Goal: Task Accomplishment & Management: Manage account settings

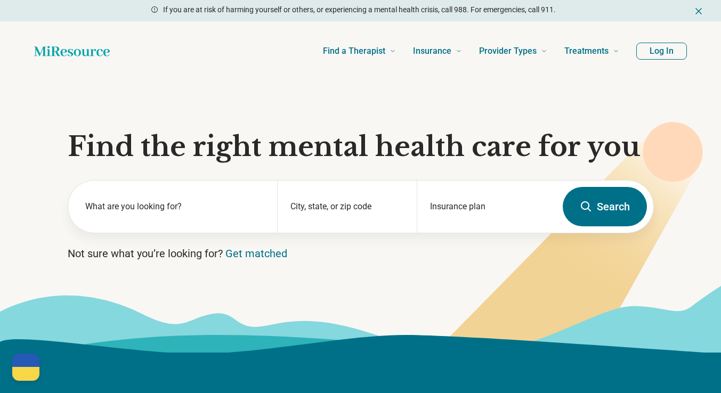
click at [659, 54] on button "Log In" at bounding box center [662, 51] width 51 height 17
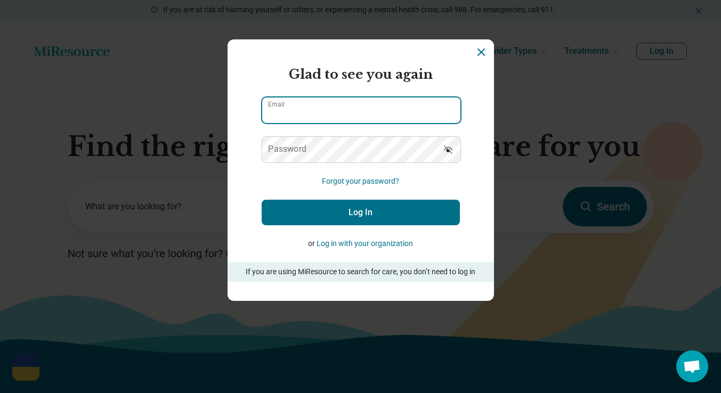
type input "**********"
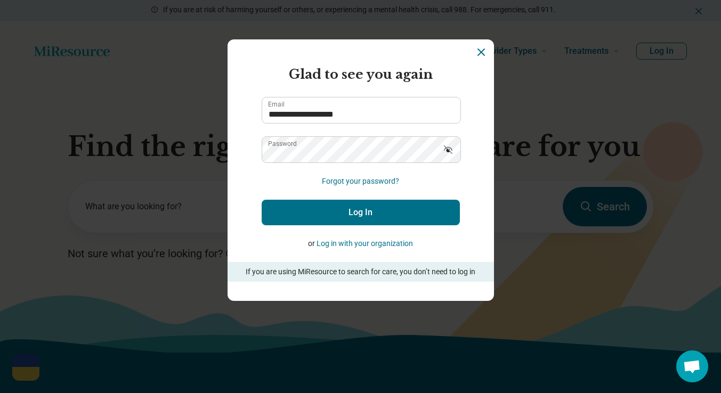
click at [367, 243] on button "Log in with your organization" at bounding box center [365, 243] width 96 height 11
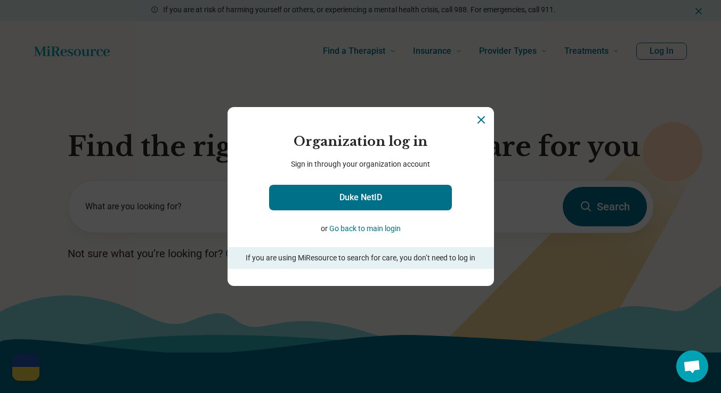
click at [482, 116] on icon "Close" at bounding box center [481, 120] width 13 height 13
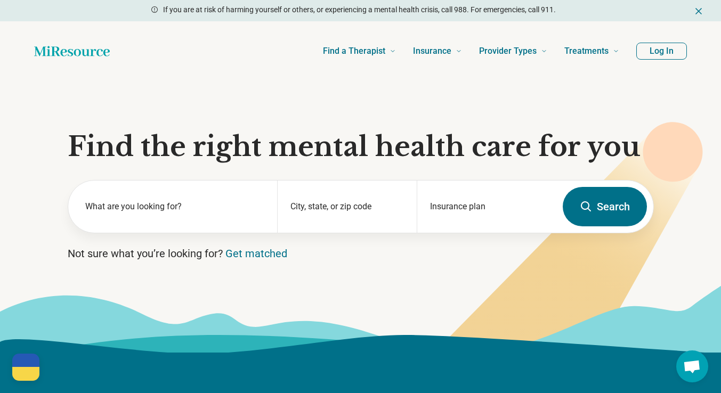
click at [648, 50] on button "Log In" at bounding box center [662, 51] width 51 height 17
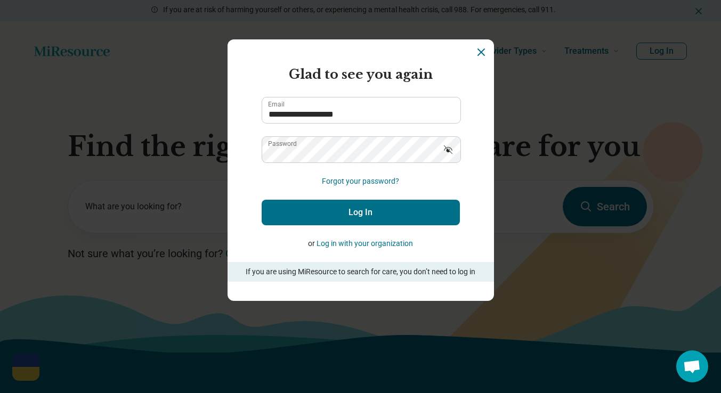
click at [341, 223] on button "Log In" at bounding box center [361, 213] width 198 height 26
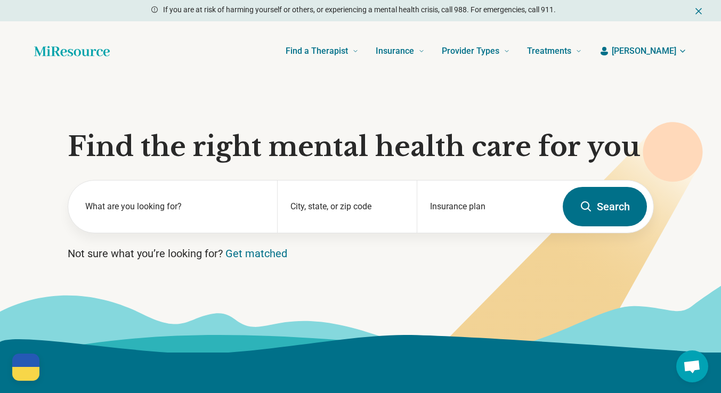
click at [658, 54] on span "[PERSON_NAME]" at bounding box center [644, 51] width 65 height 13
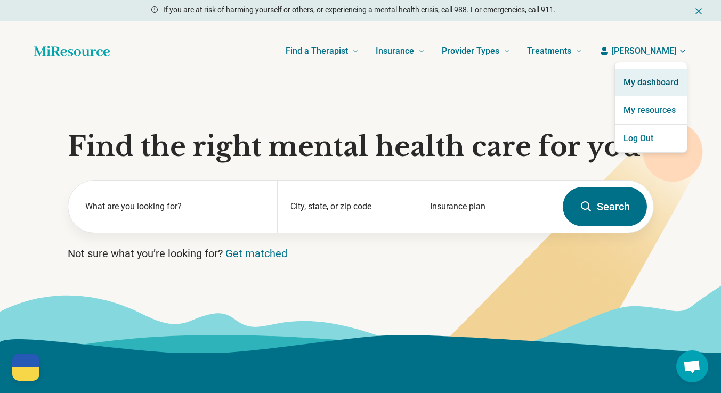
click at [651, 89] on link "My dashboard" at bounding box center [651, 83] width 72 height 28
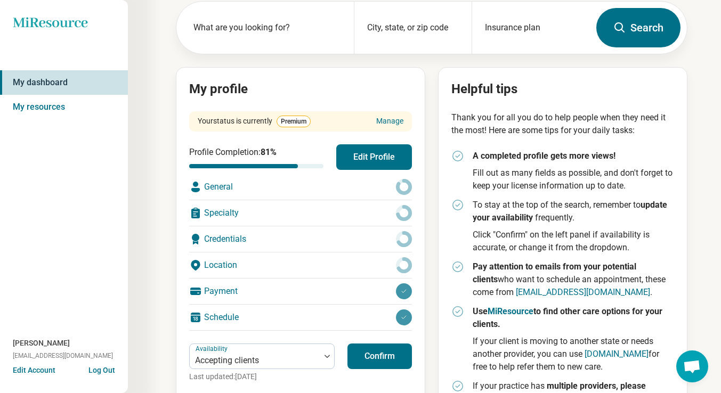
scroll to position [52, 0]
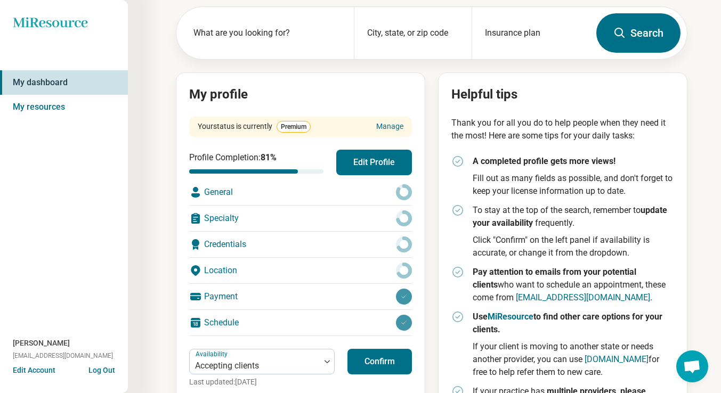
click at [223, 327] on div "Schedule" at bounding box center [300, 323] width 223 height 26
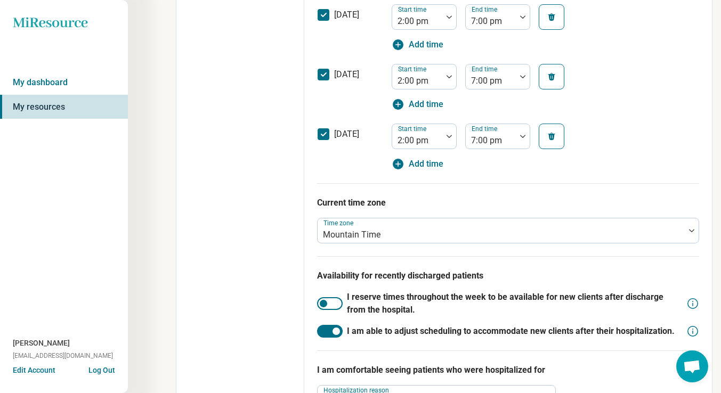
scroll to position [477, 0]
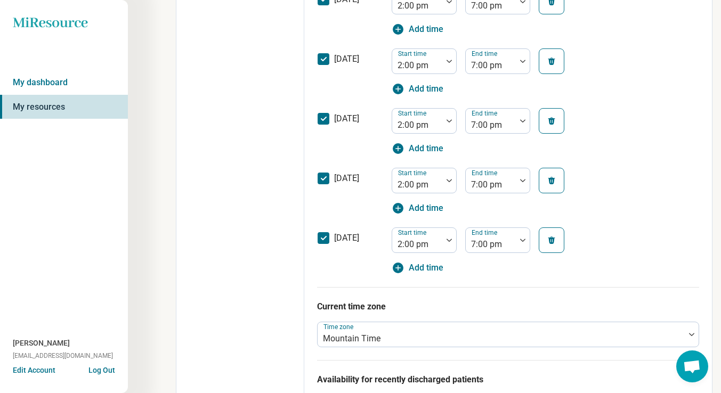
click at [327, 239] on icon at bounding box center [324, 238] width 12 height 12
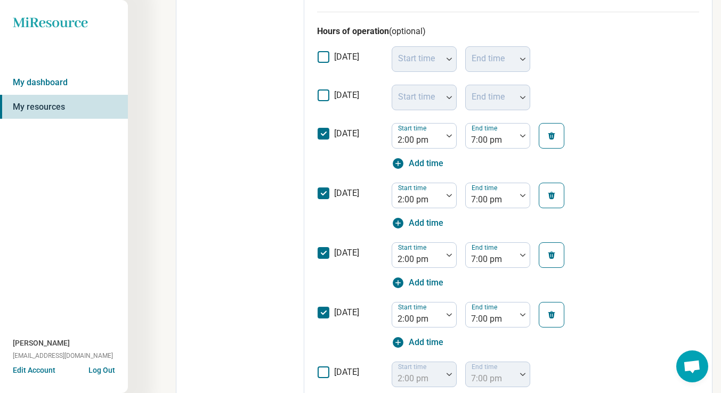
scroll to position [343, 0]
click at [447, 134] on img at bounding box center [449, 135] width 5 height 3
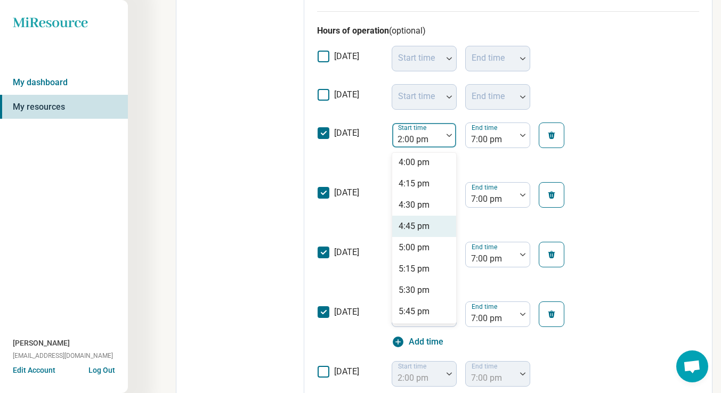
scroll to position [1376, 0]
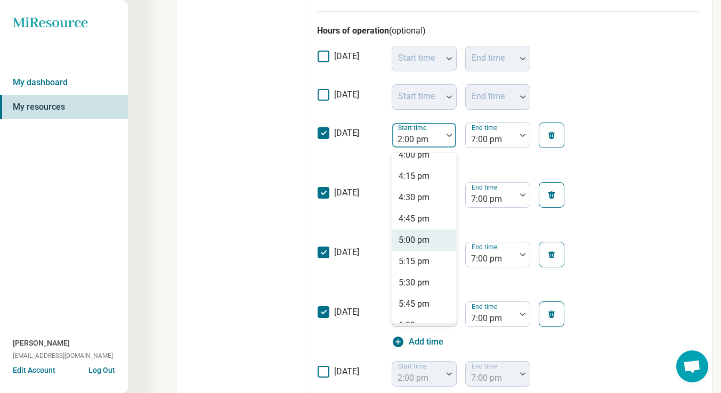
click at [414, 237] on div "5:00 pm" at bounding box center [414, 240] width 31 height 13
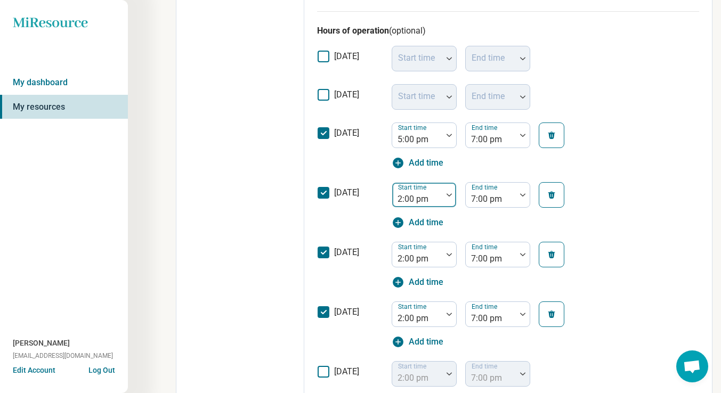
click at [425, 196] on div at bounding box center [418, 199] width 42 height 15
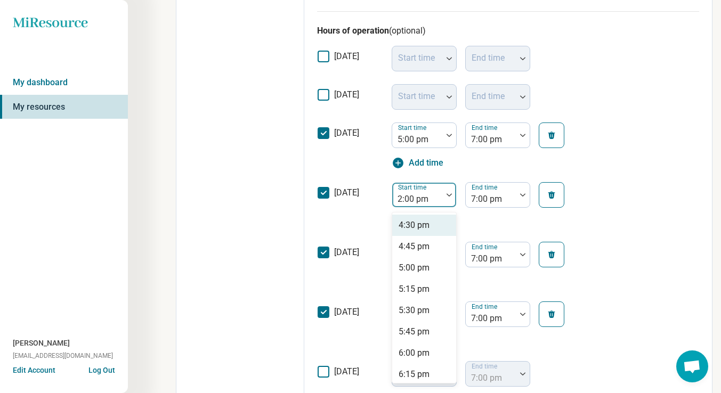
scroll to position [1410, 0]
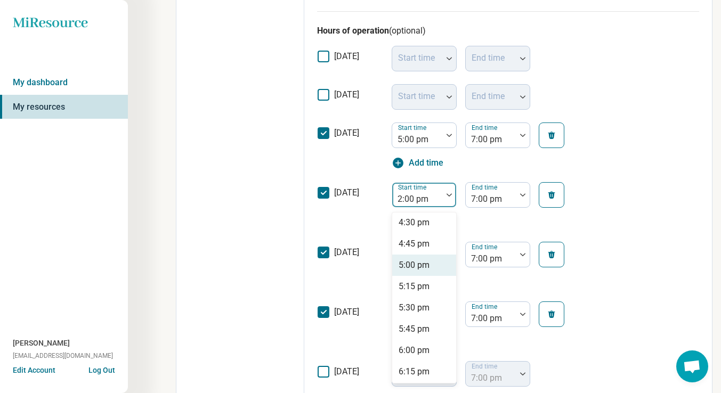
click at [425, 266] on div "5:00 pm" at bounding box center [414, 265] width 31 height 13
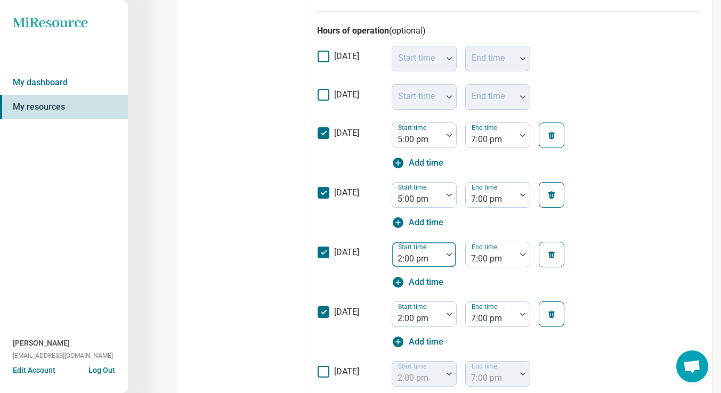
click at [436, 255] on div at bounding box center [418, 259] width 42 height 15
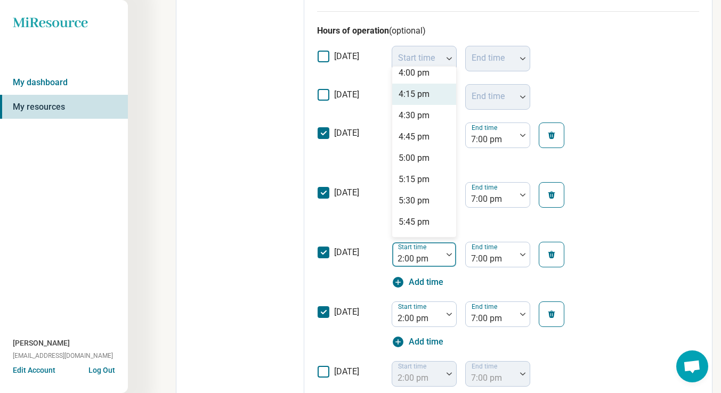
scroll to position [1372, 0]
click at [428, 165] on div "5:00 pm" at bounding box center [424, 157] width 64 height 21
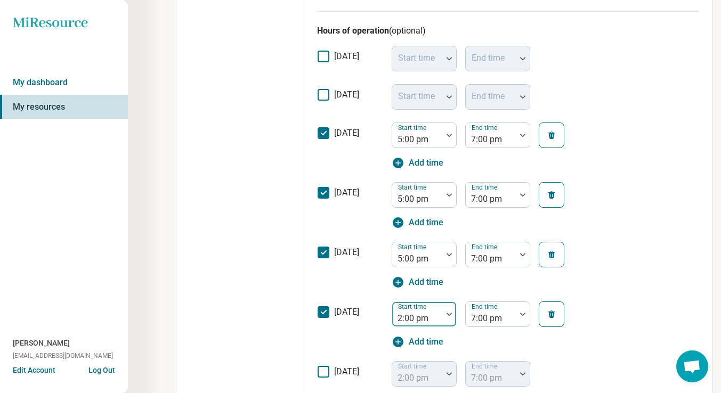
click at [424, 321] on div at bounding box center [418, 318] width 42 height 15
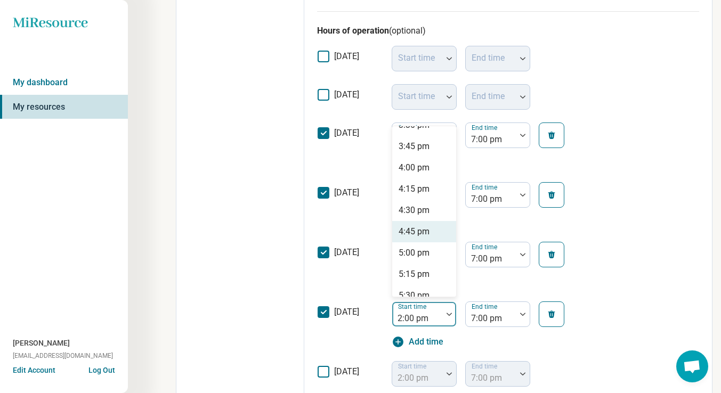
scroll to position [1344, 0]
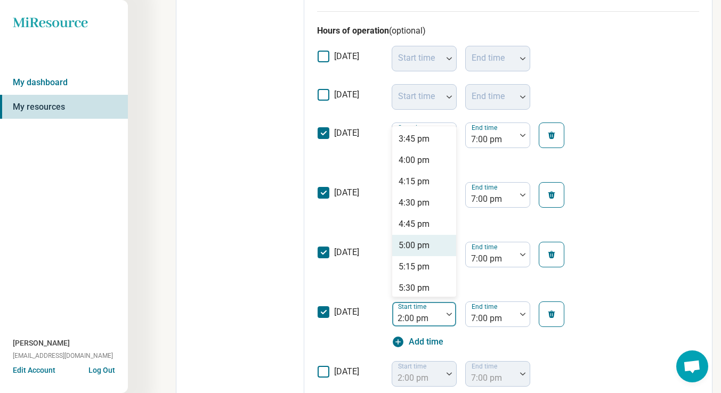
click at [427, 242] on div "5:00 pm" at bounding box center [414, 245] width 31 height 13
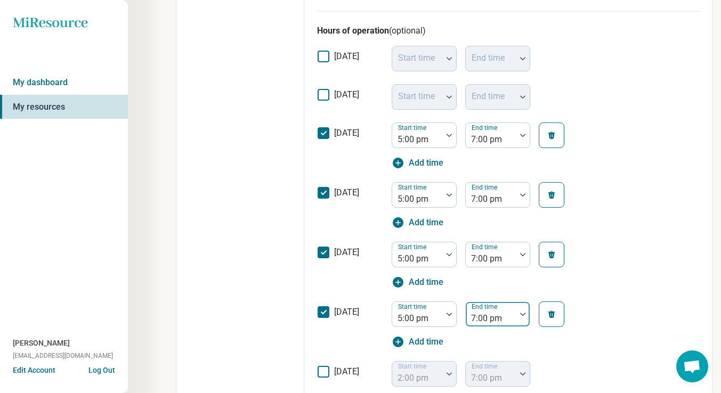
click at [512, 313] on div "7:00 pm" at bounding box center [491, 314] width 50 height 23
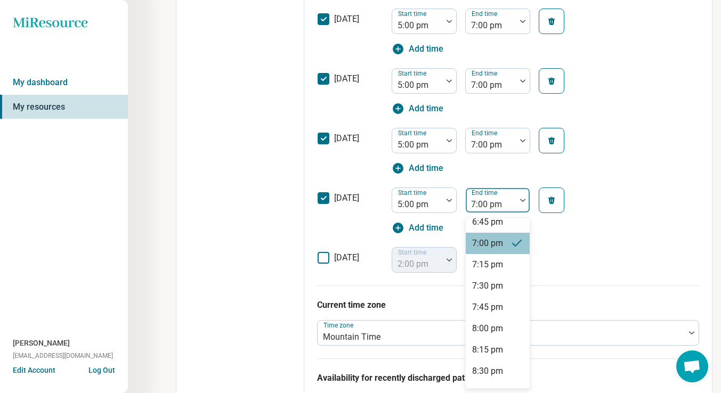
scroll to position [138, 0]
click at [495, 325] on div "8:00 pm" at bounding box center [487, 327] width 31 height 13
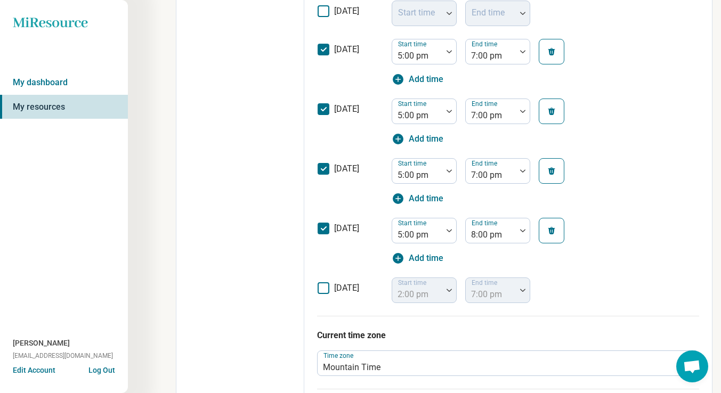
scroll to position [420, 0]
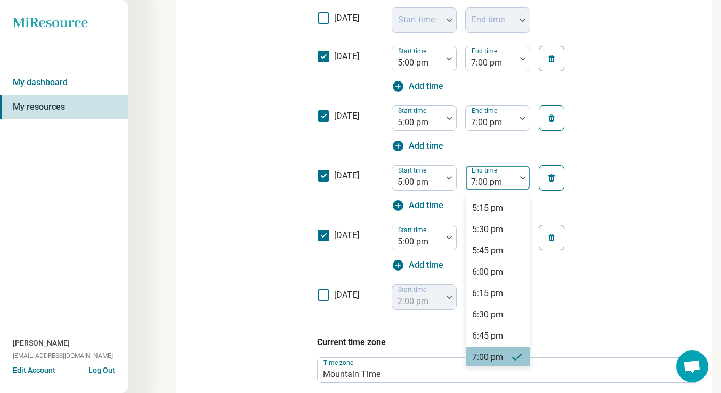
click at [501, 183] on div at bounding box center [491, 182] width 42 height 15
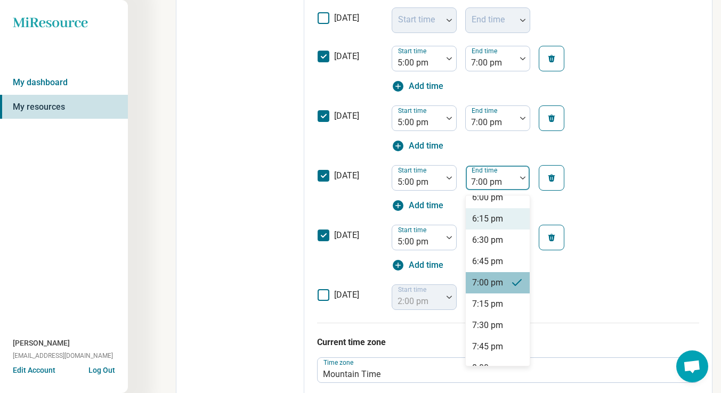
scroll to position [98, 0]
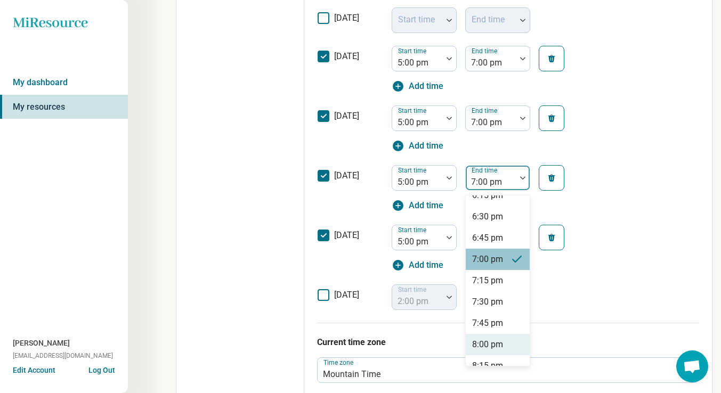
click at [493, 341] on div "8:00 pm" at bounding box center [487, 345] width 31 height 13
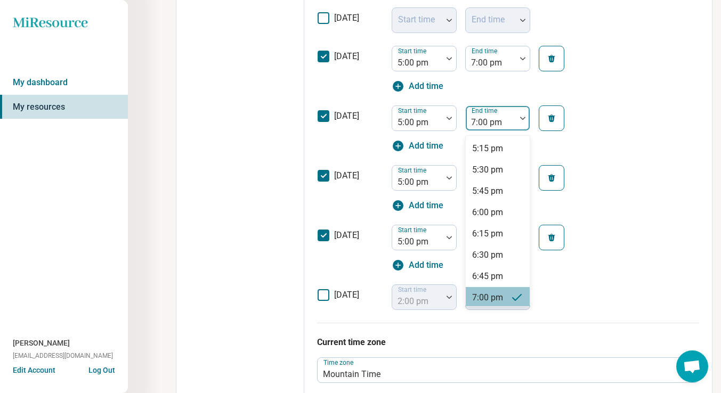
click at [495, 124] on div at bounding box center [491, 122] width 42 height 15
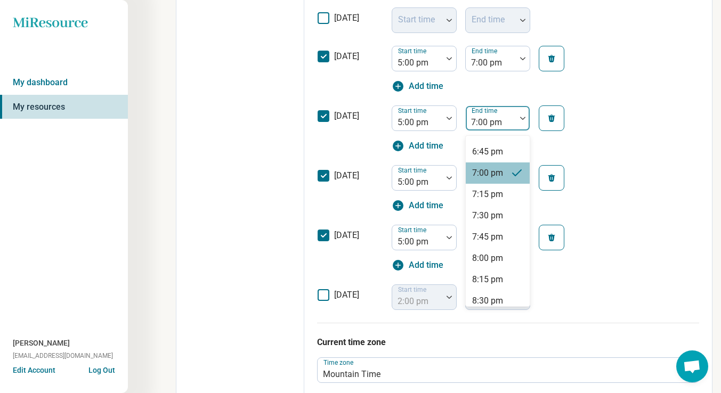
scroll to position [128, 0]
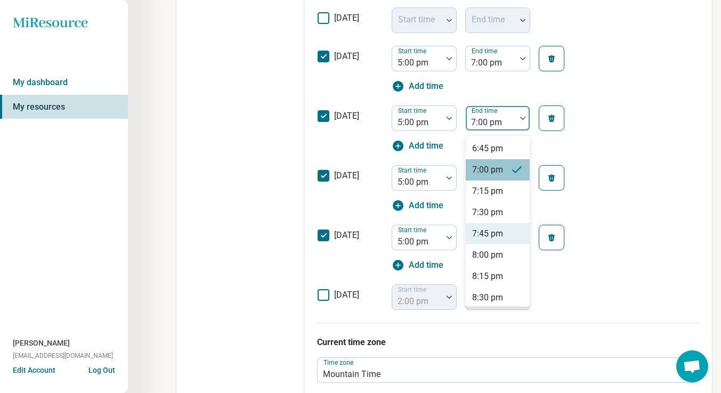
click at [495, 251] on div "8:00 pm" at bounding box center [487, 255] width 31 height 13
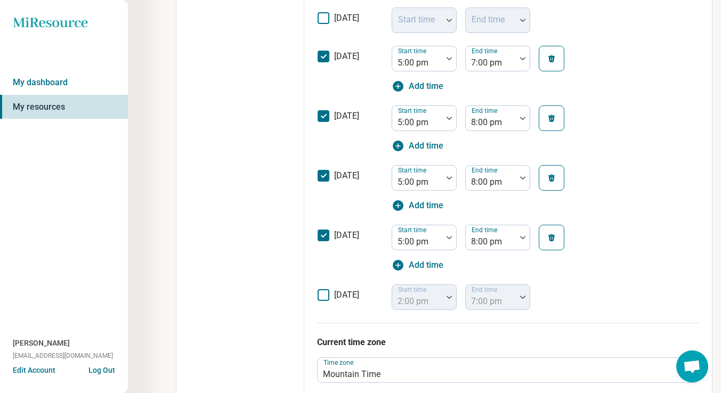
click at [506, 74] on div "Start time 5:00 pm End time 7:00 pm Add time" at bounding box center [488, 69] width 192 height 47
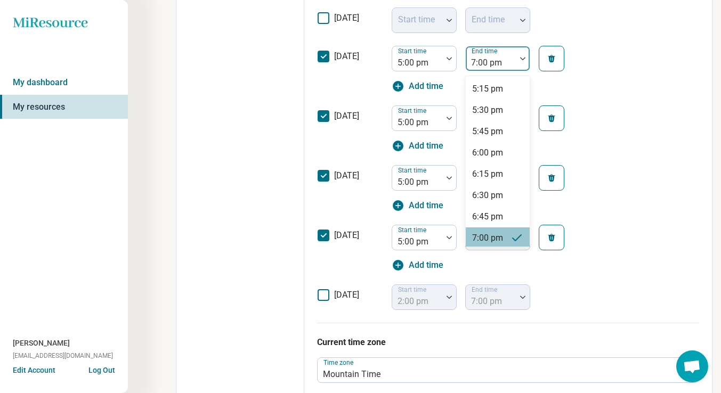
click at [506, 63] on div at bounding box center [491, 62] width 42 height 15
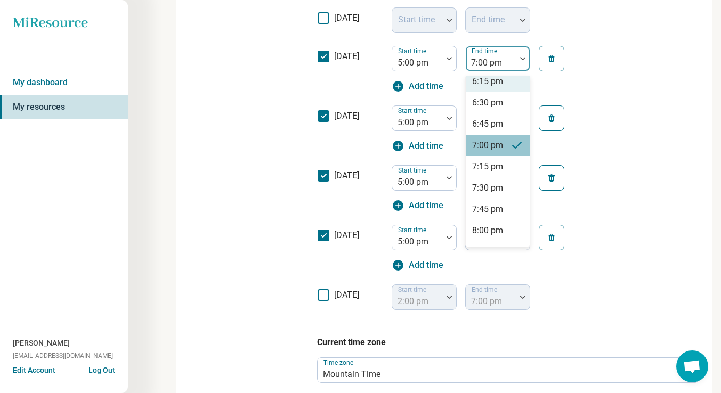
scroll to position [103, 0]
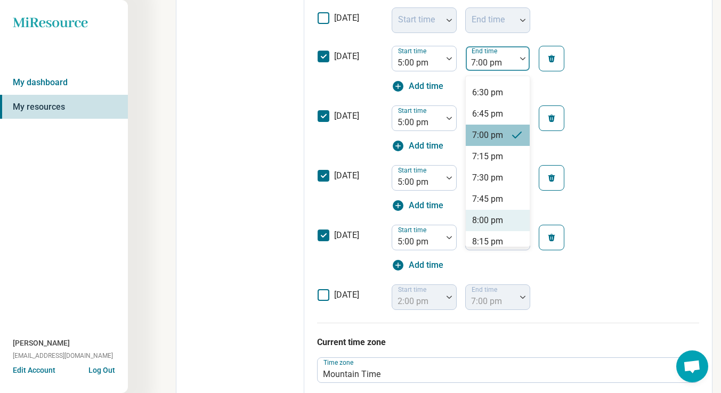
click at [501, 215] on div "8:00 pm" at bounding box center [487, 220] width 31 height 13
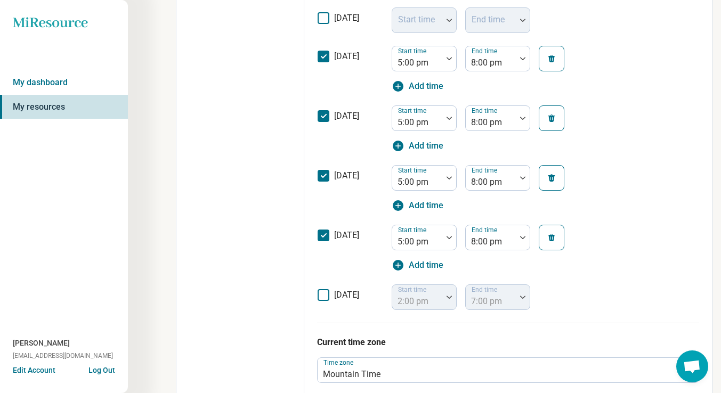
click at [632, 134] on div "[DATE] Start time 5:00 pm End time 8:00 pm Add time" at bounding box center [508, 129] width 382 height 60
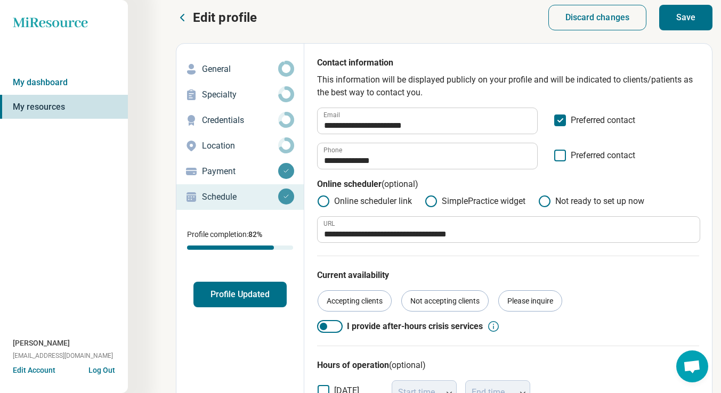
scroll to position [0, 0]
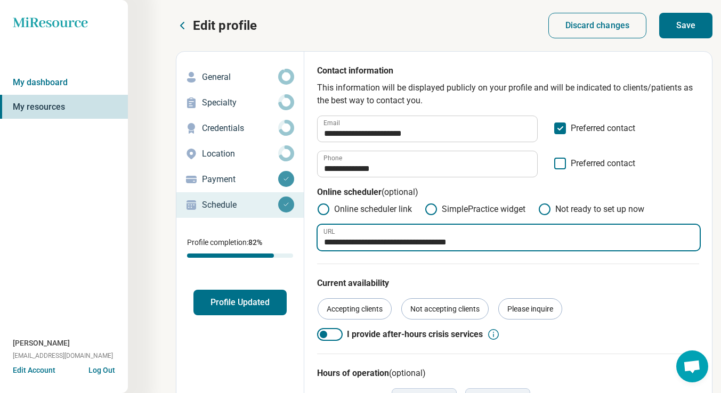
drag, startPoint x: 498, startPoint y: 239, endPoint x: 303, endPoint y: 235, distance: 195.7
paste input "**********"
type input "**********"
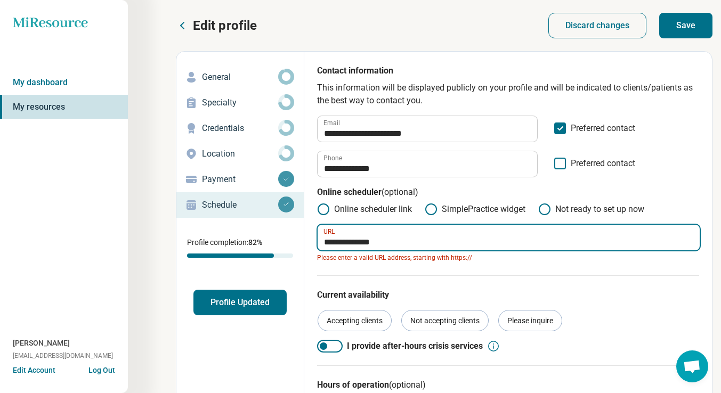
drag, startPoint x: 420, startPoint y: 244, endPoint x: 292, endPoint y: 244, distance: 128.5
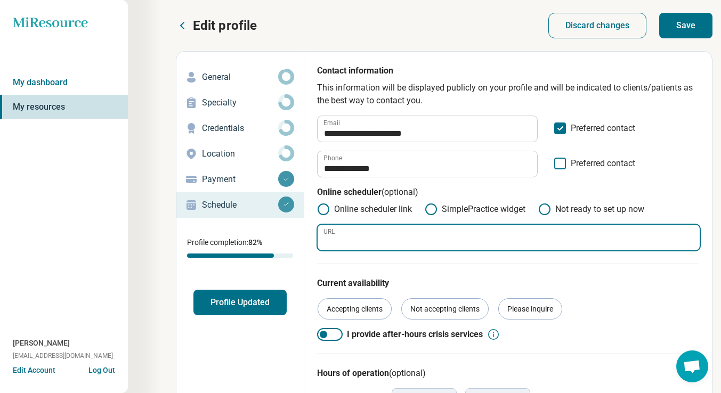
paste input "**********"
type input "**********"
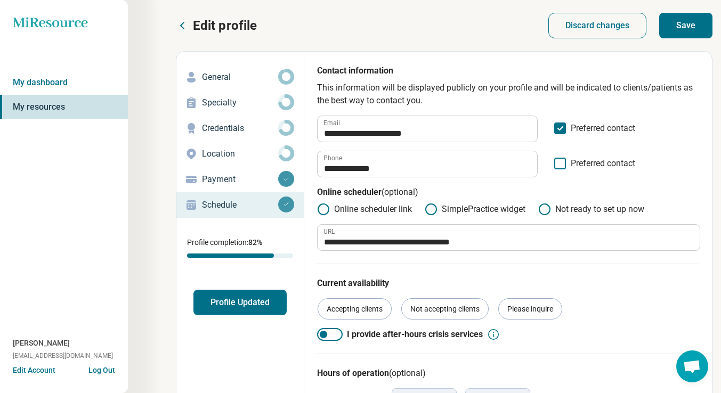
click at [683, 31] on button "Save" at bounding box center [685, 26] width 53 height 26
click at [243, 76] on p "General" at bounding box center [240, 77] width 76 height 13
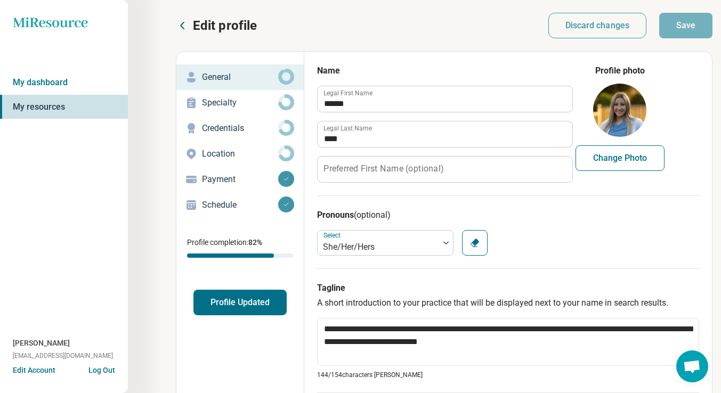
click at [249, 110] on div "Specialty" at bounding box center [240, 102] width 110 height 17
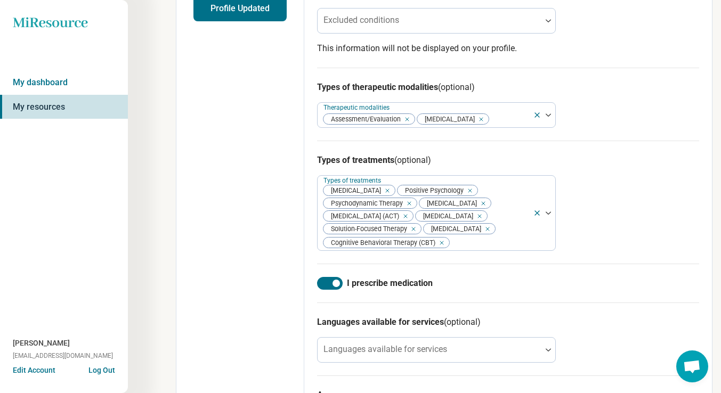
scroll to position [302, 0]
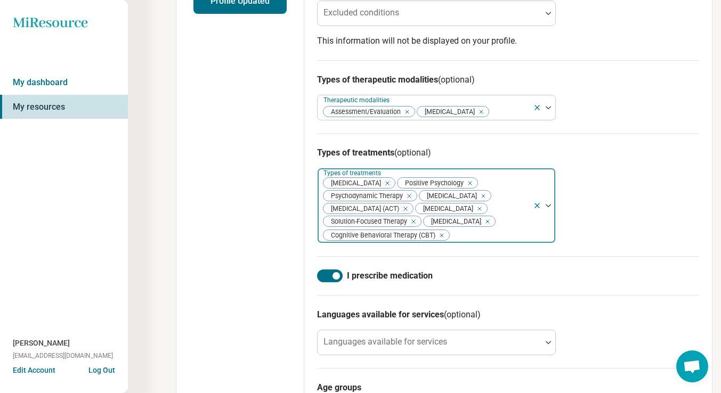
click at [389, 185] on icon "Remove [object Object]" at bounding box center [384, 183] width 7 height 7
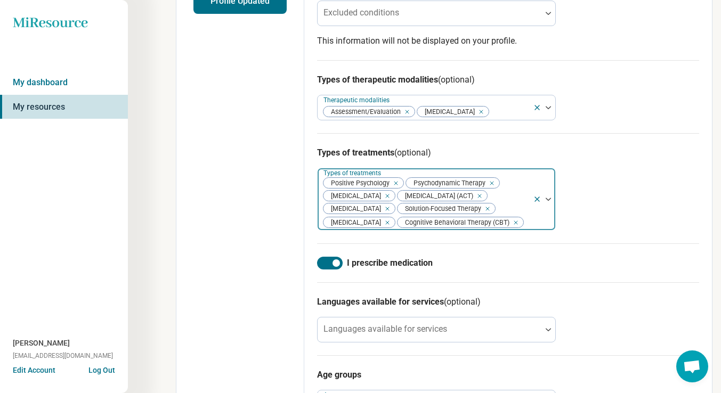
click at [493, 186] on icon "Remove [object Object]" at bounding box center [489, 183] width 7 height 7
click at [407, 198] on icon "Remove [object Object]" at bounding box center [402, 195] width 7 height 7
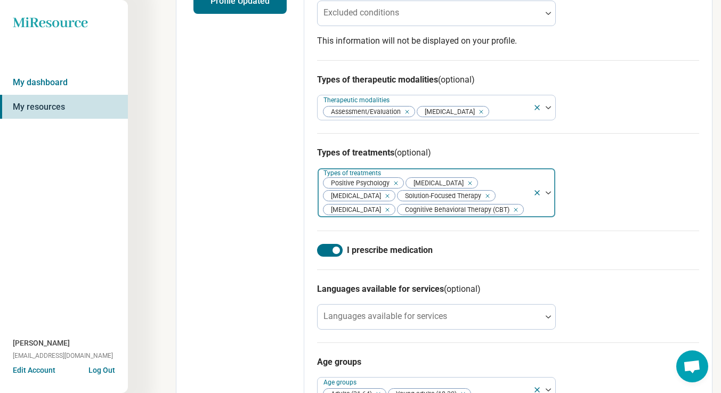
click at [389, 199] on icon "Remove [object Object]" at bounding box center [384, 195] width 7 height 7
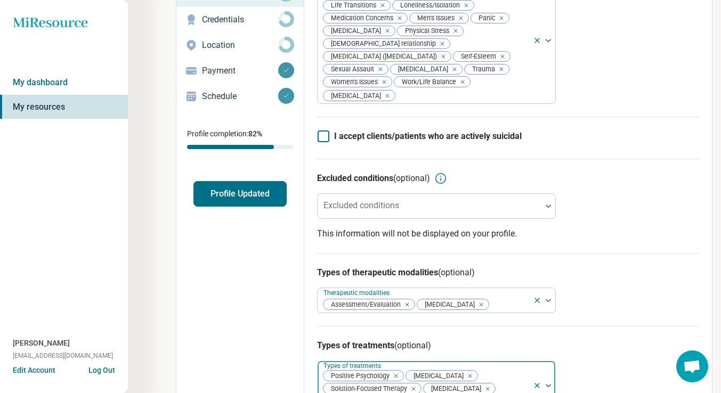
scroll to position [0, 0]
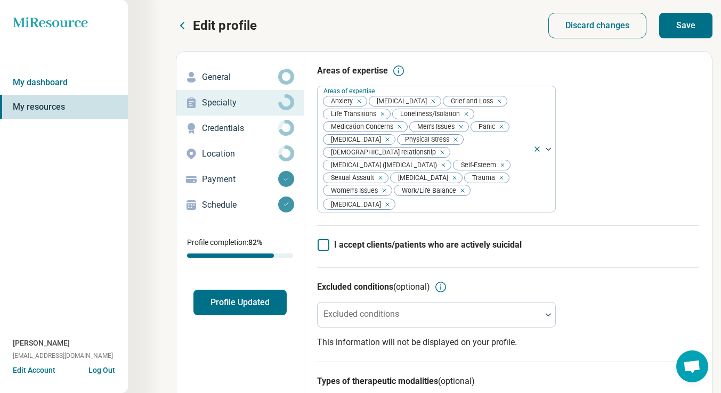
click at [679, 29] on button "Save" at bounding box center [685, 26] width 53 height 26
